Goal: Transaction & Acquisition: Obtain resource

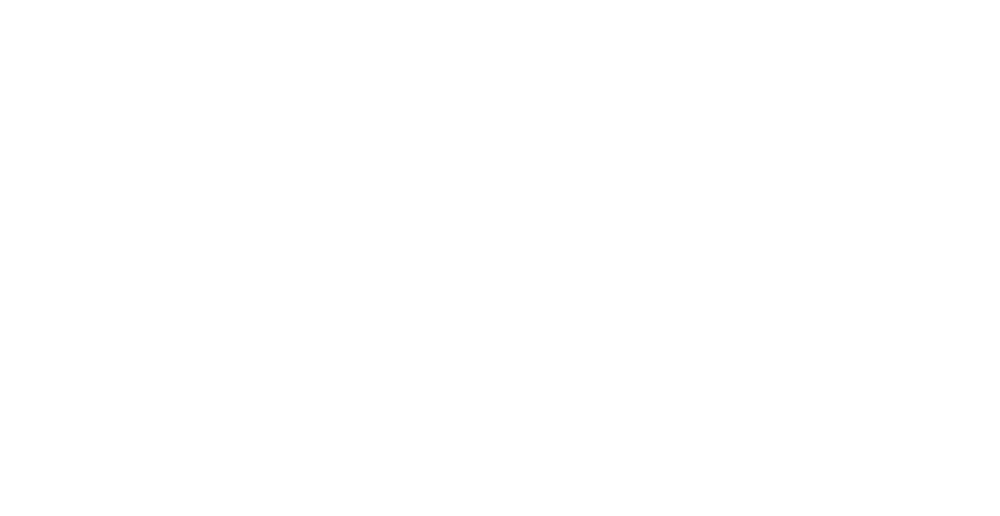
select select ""en""
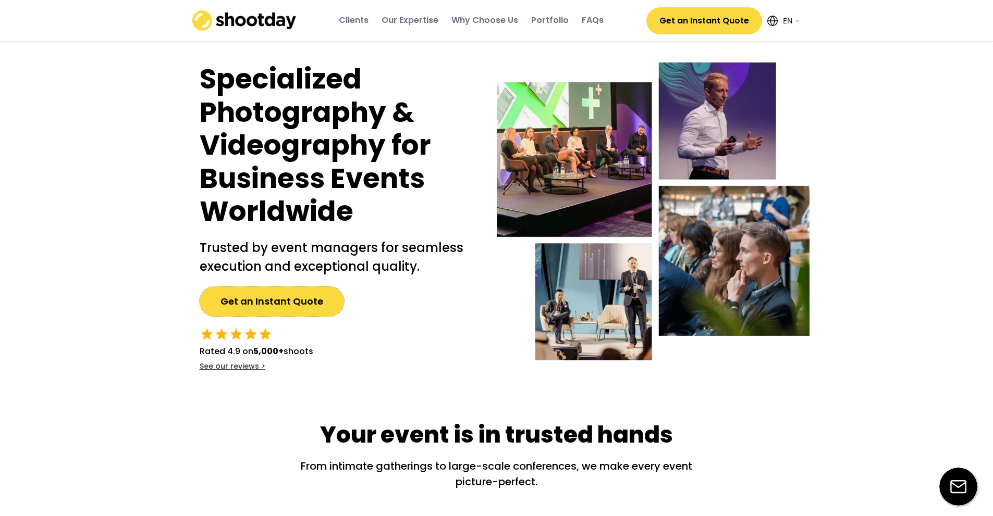
click at [267, 309] on button "Get an Instant Quote" at bounding box center [272, 302] width 144 height 30
